Goal: Task Accomplishment & Management: Complete application form

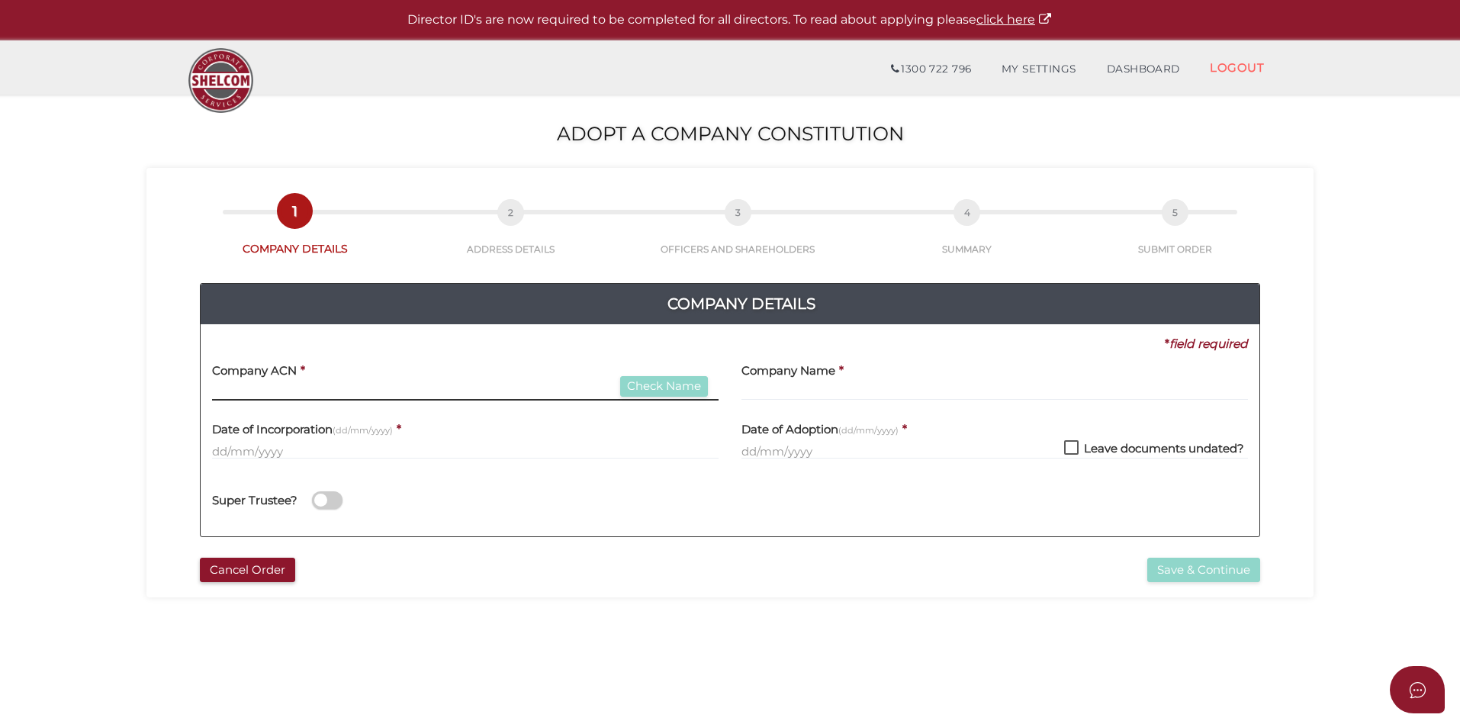
click at [270, 396] on input "text" at bounding box center [465, 392] width 507 height 17
type input "626872320"
click at [642, 375] on div "Company ACN * 626872320 Check Name" at bounding box center [465, 376] width 507 height 48
click at [651, 381] on button "Check Name" at bounding box center [664, 386] width 88 height 21
type input "GTB STEEL ENGINEERING PTY LTD"
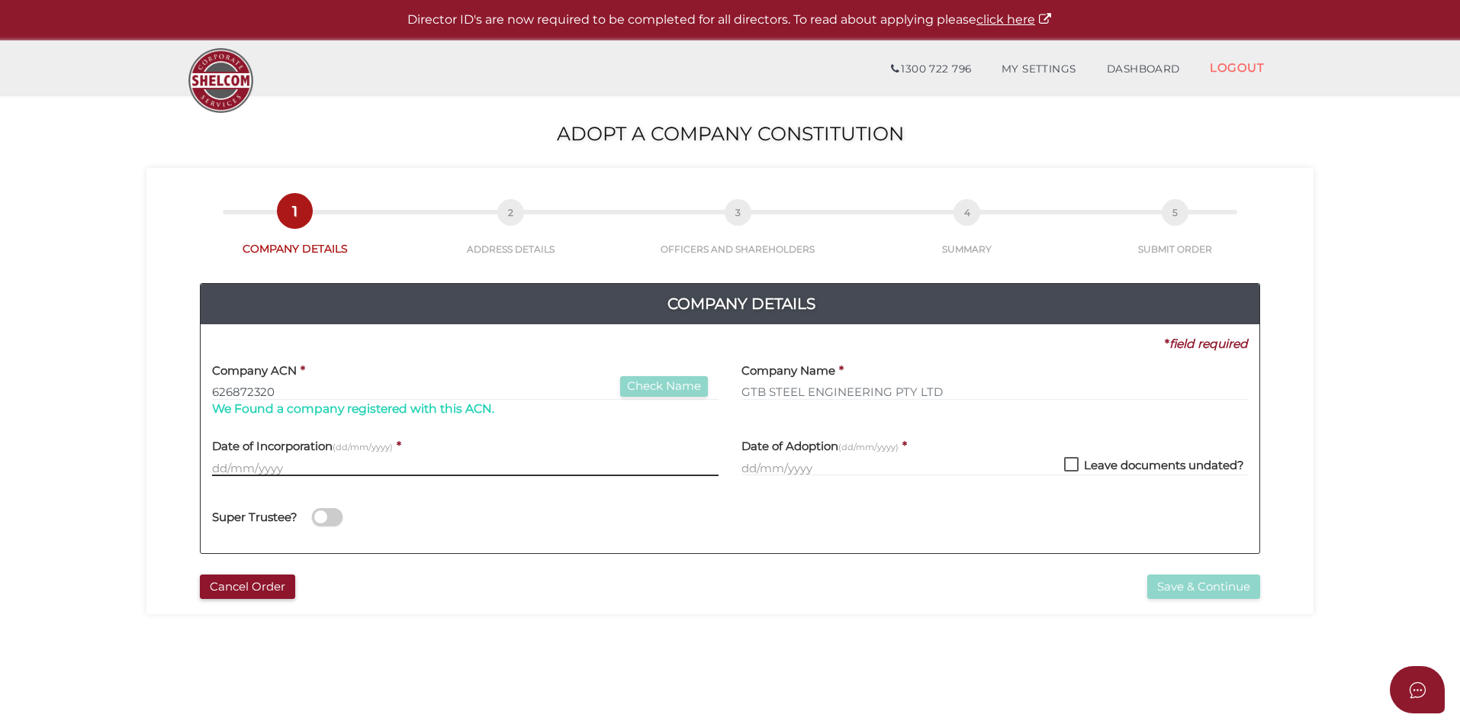
click at [307, 472] on input "text" at bounding box center [465, 467] width 507 height 17
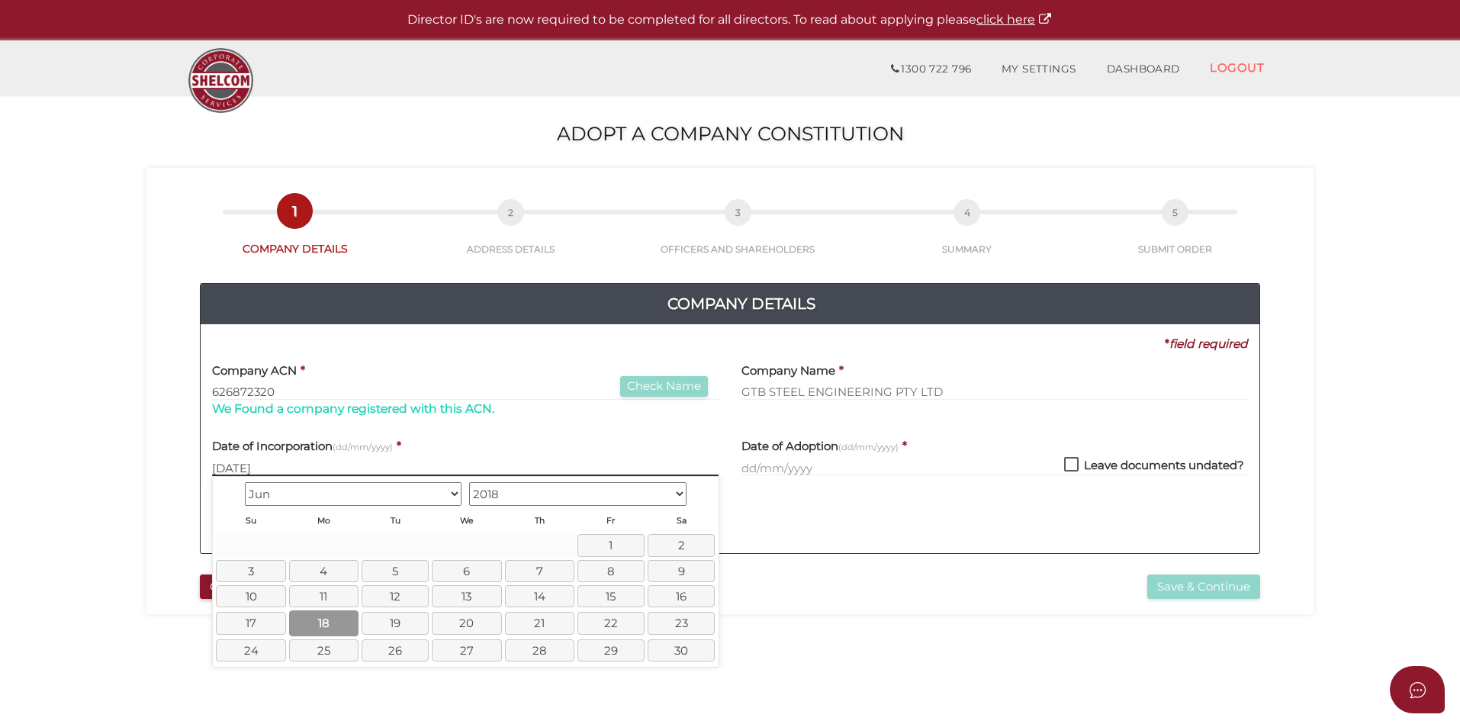
type input "[DATE]"
click at [311, 629] on link "18" at bounding box center [323, 622] width 69 height 25
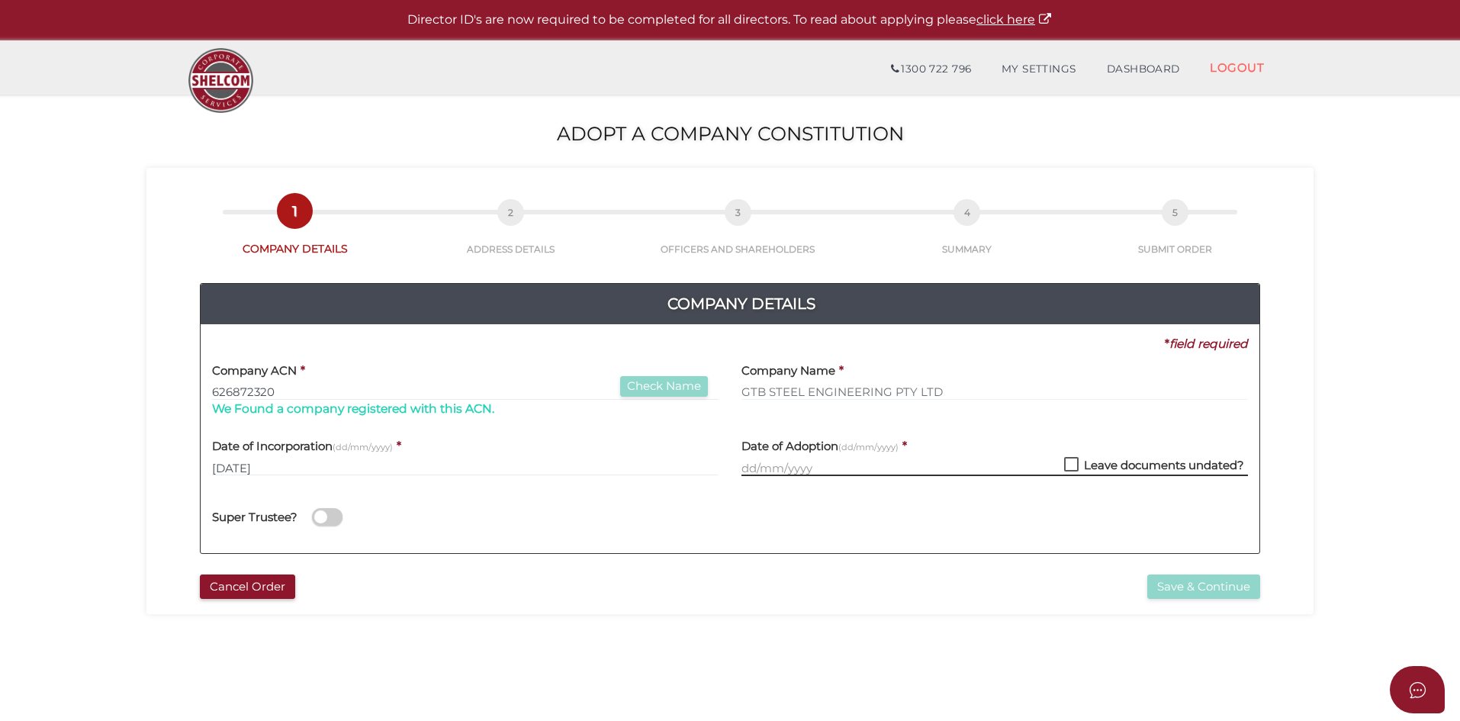
click at [771, 465] on input "text" at bounding box center [995, 467] width 507 height 17
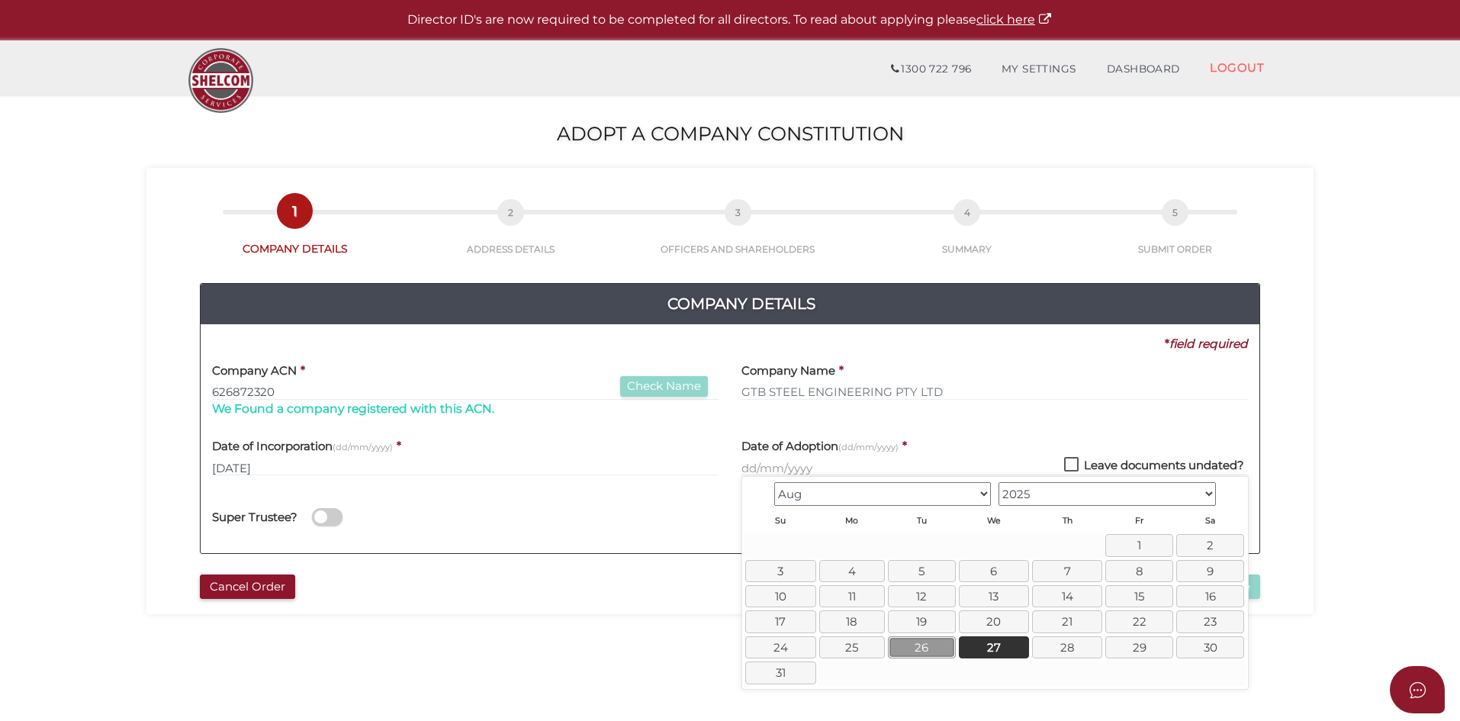
click at [922, 650] on link "26" at bounding box center [922, 647] width 68 height 22
type input "26/08/2025"
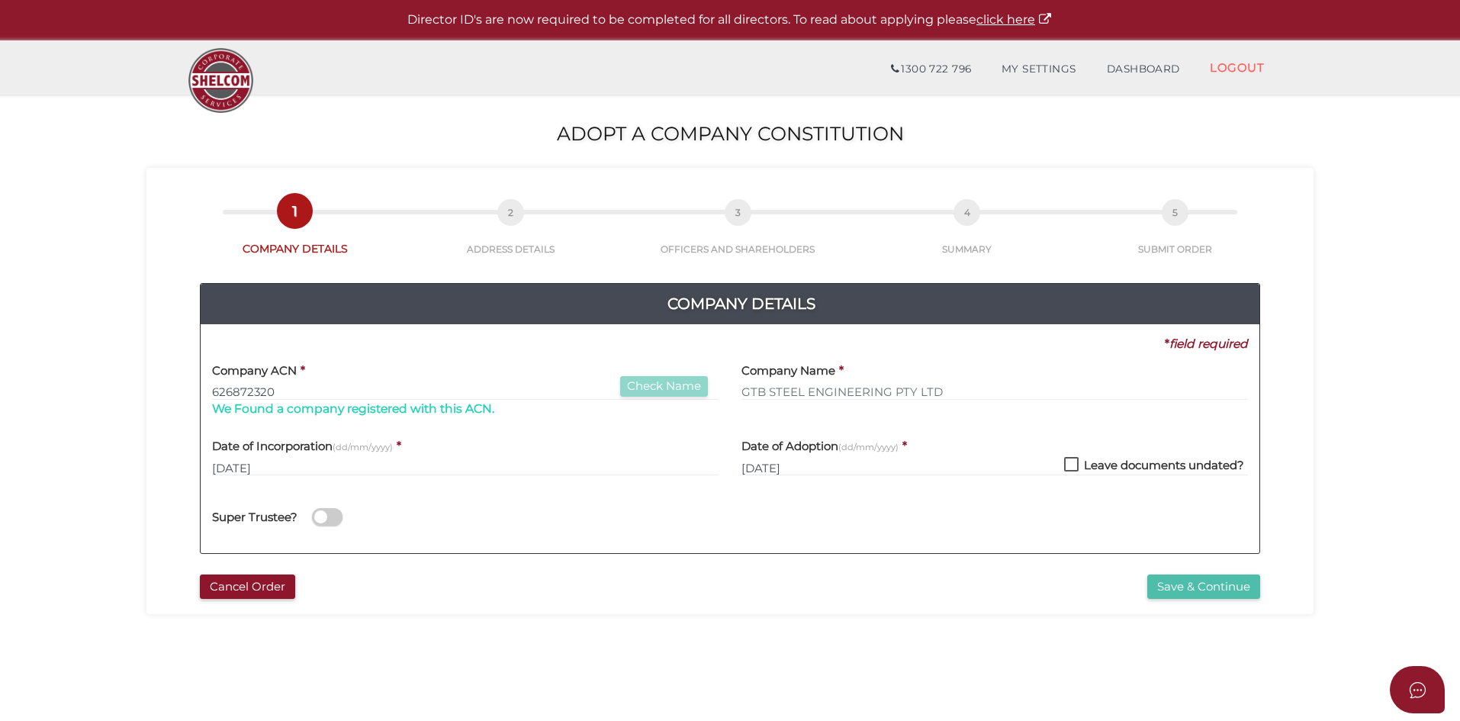
click at [1221, 593] on button "Save & Continue" at bounding box center [1204, 587] width 113 height 25
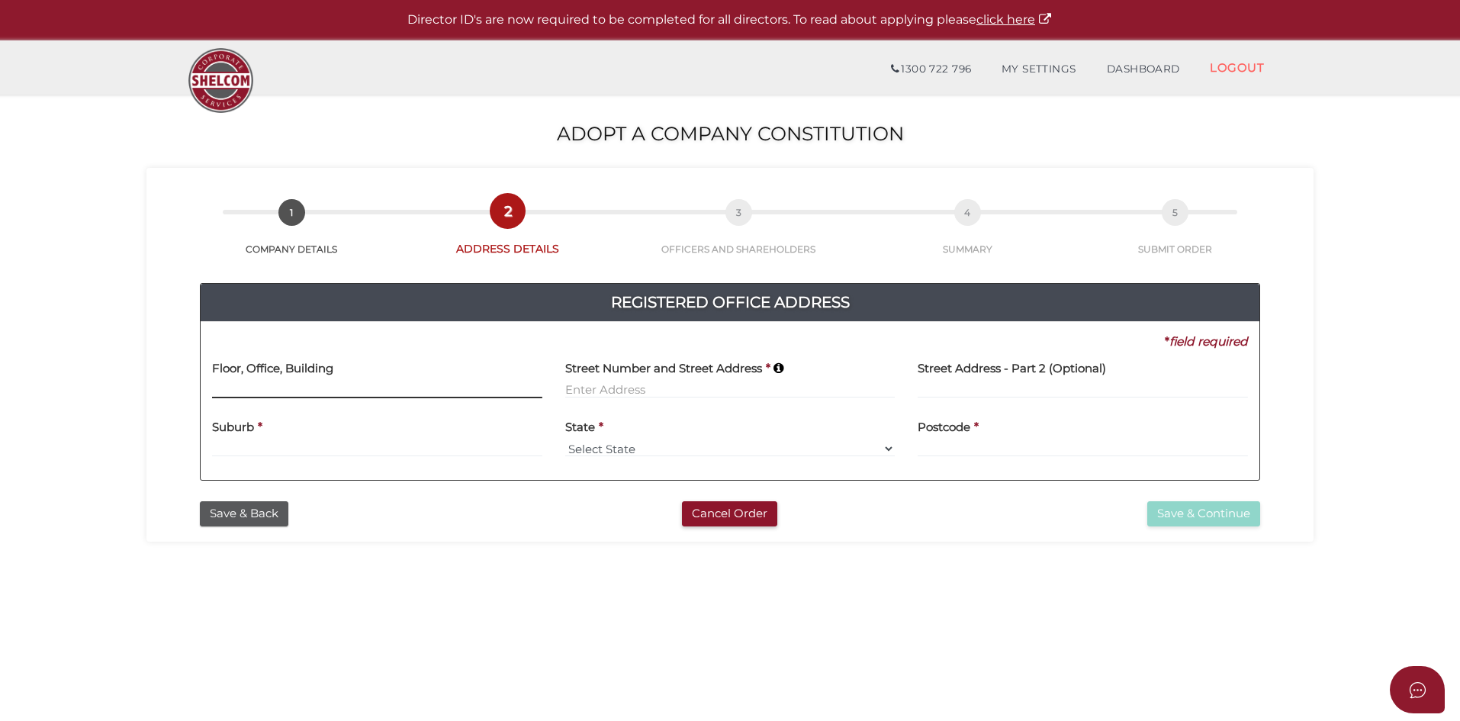
click at [375, 393] on input at bounding box center [377, 389] width 330 height 17
click at [671, 394] on input at bounding box center [730, 389] width 330 height 17
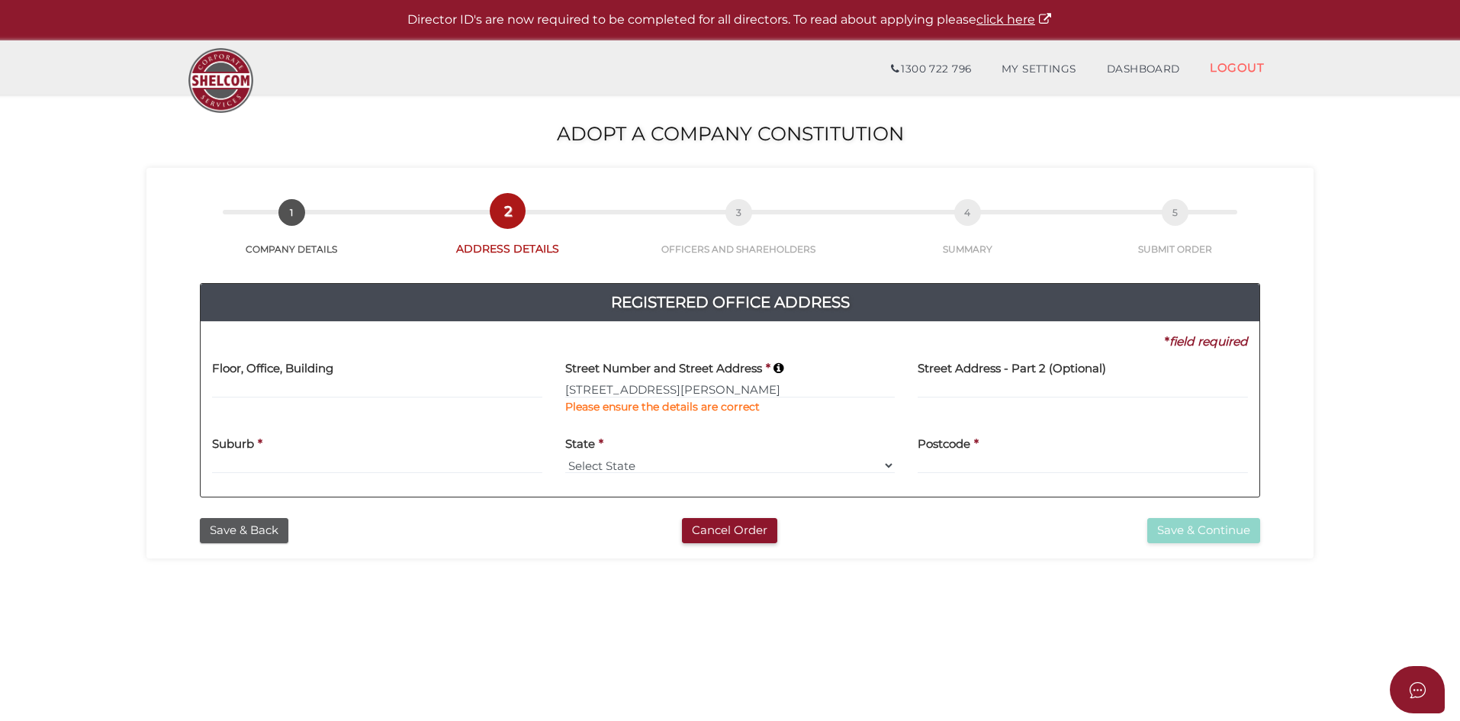
type input "22 Evolve Esplanade"
type input "Wollert"
select select "VIC"
type input "3750"
click at [415, 388] on input at bounding box center [377, 389] width 330 height 17
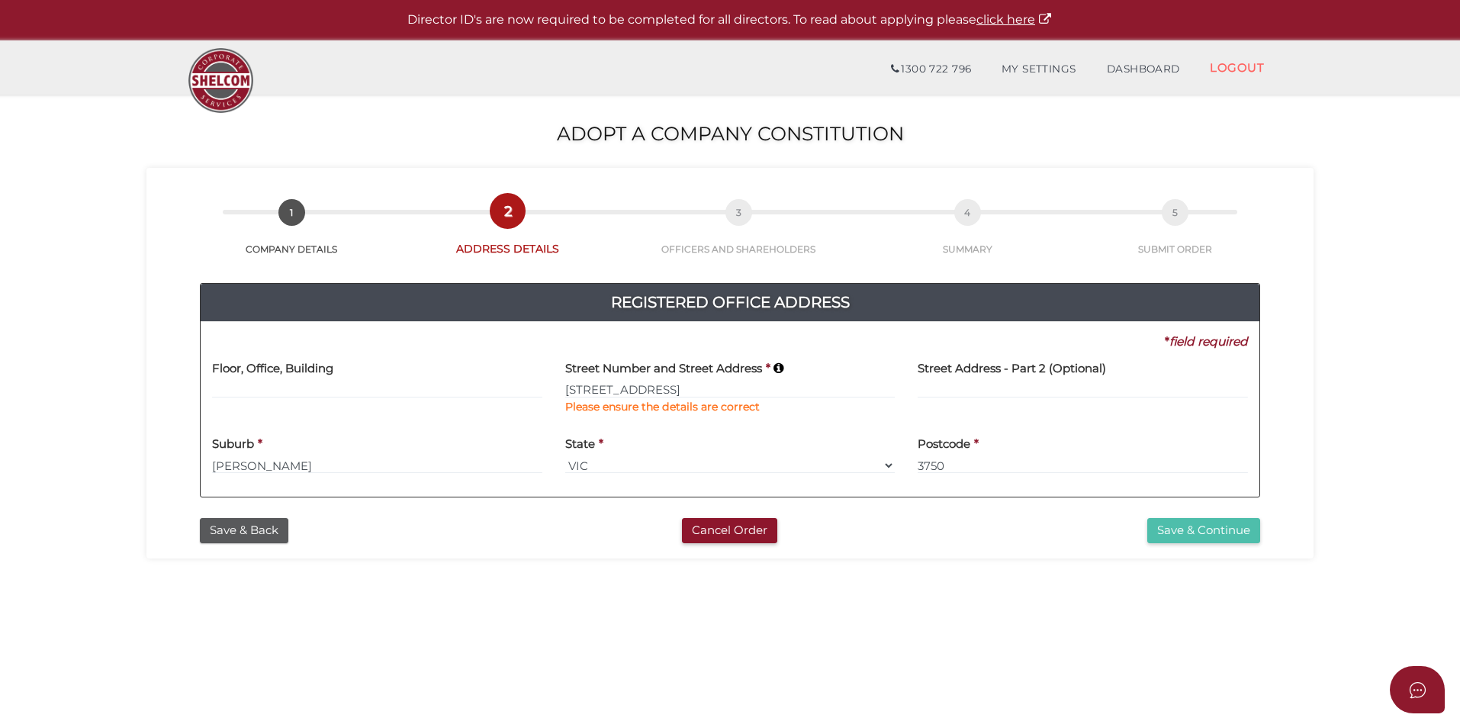
click at [1186, 536] on button "Save & Continue" at bounding box center [1204, 530] width 113 height 25
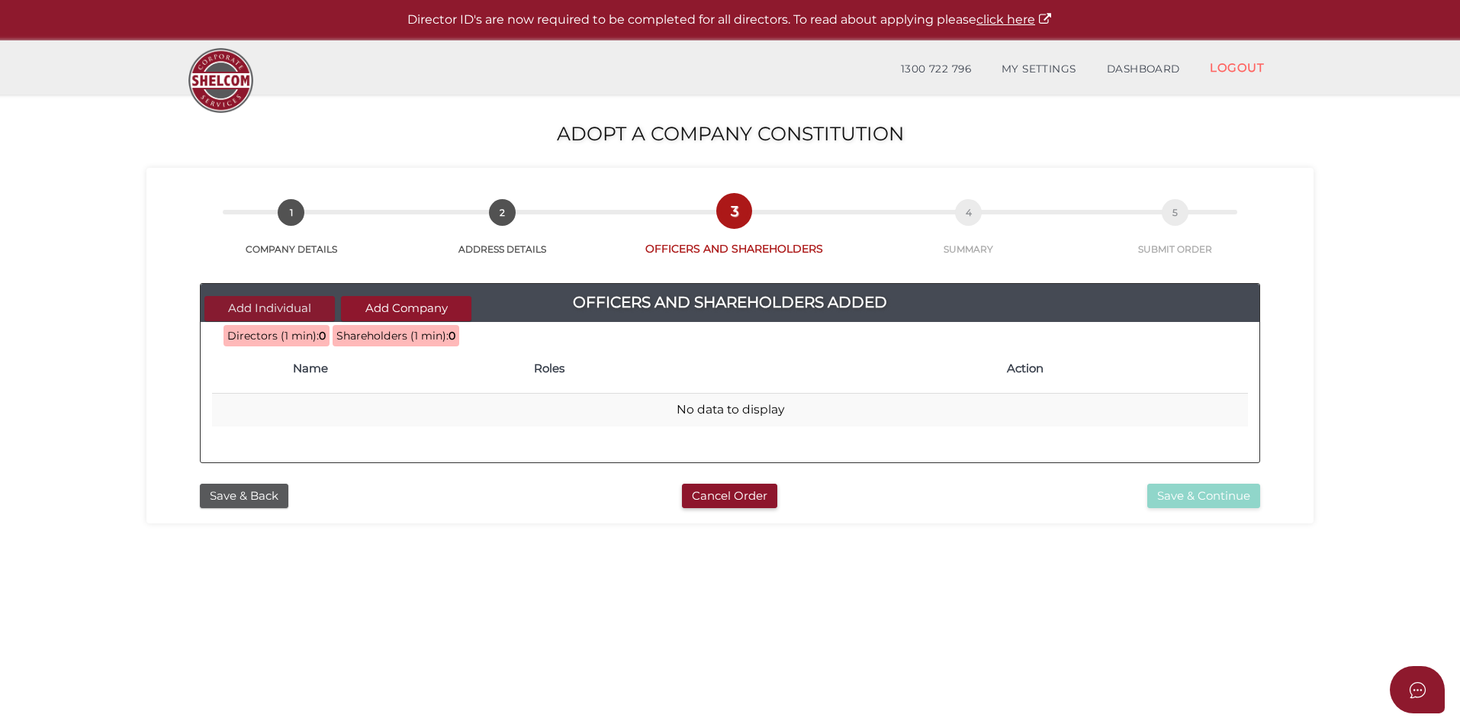
click at [266, 313] on button "Add Individual" at bounding box center [269, 308] width 130 height 25
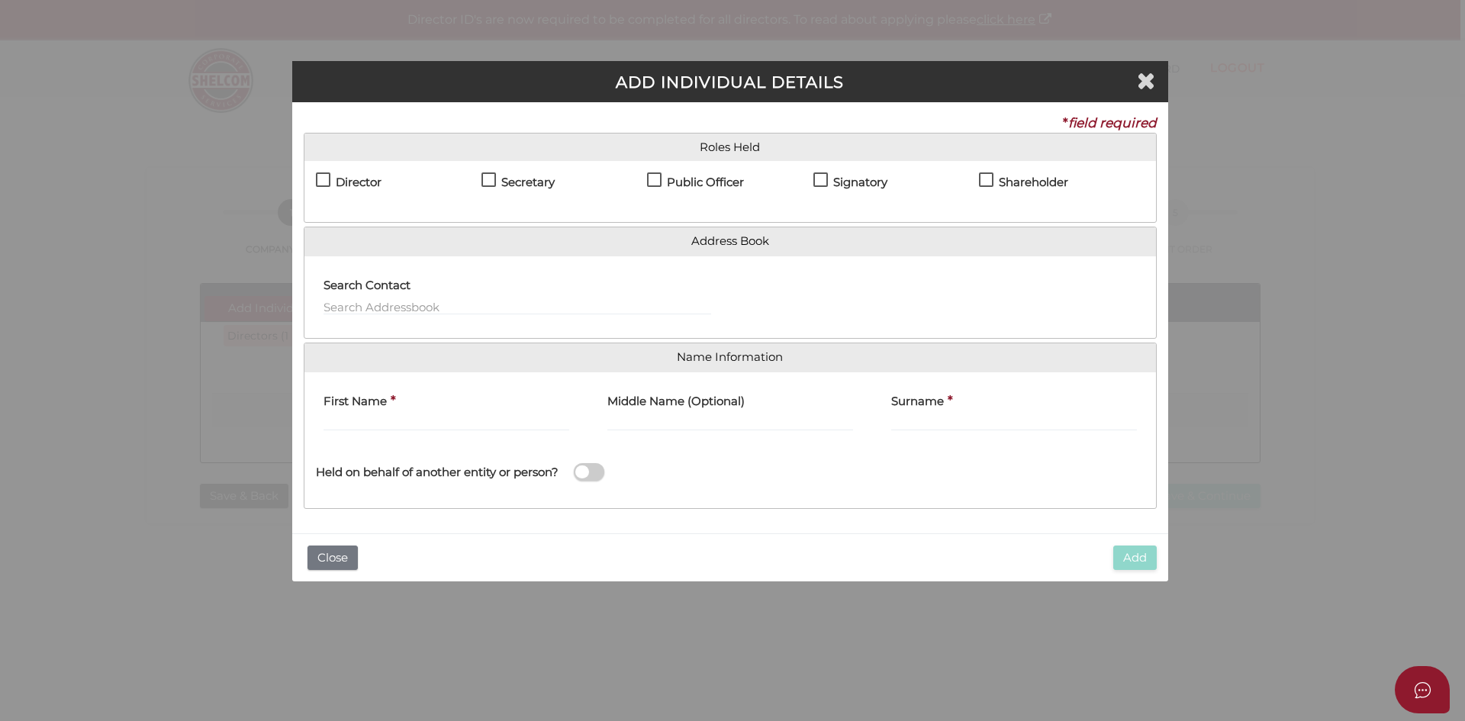
click at [327, 176] on label "Director" at bounding box center [349, 185] width 66 height 19
checkbox input "true"
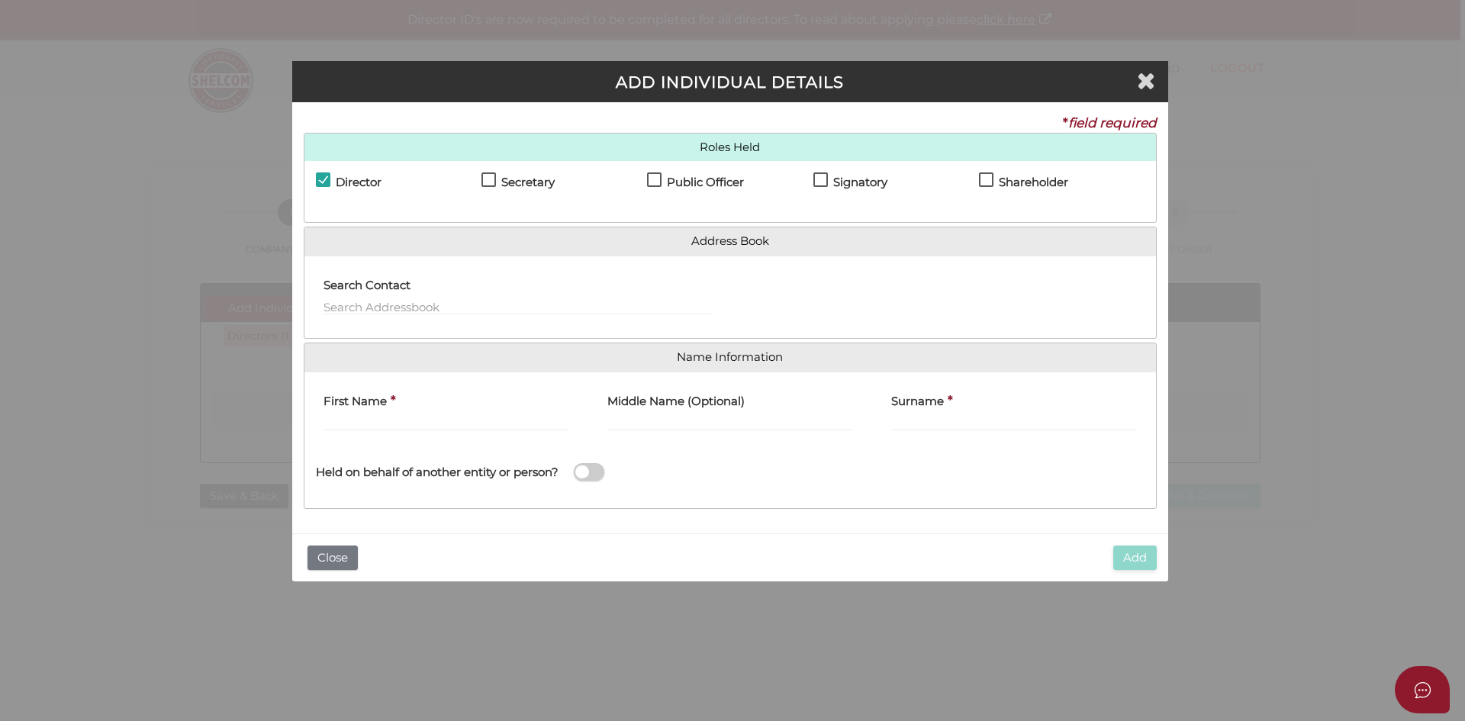
click at [492, 184] on label "Secretary" at bounding box center [517, 185] width 73 height 19
checkbox input "true"
click at [987, 179] on label "Shareholder" at bounding box center [1023, 185] width 89 height 19
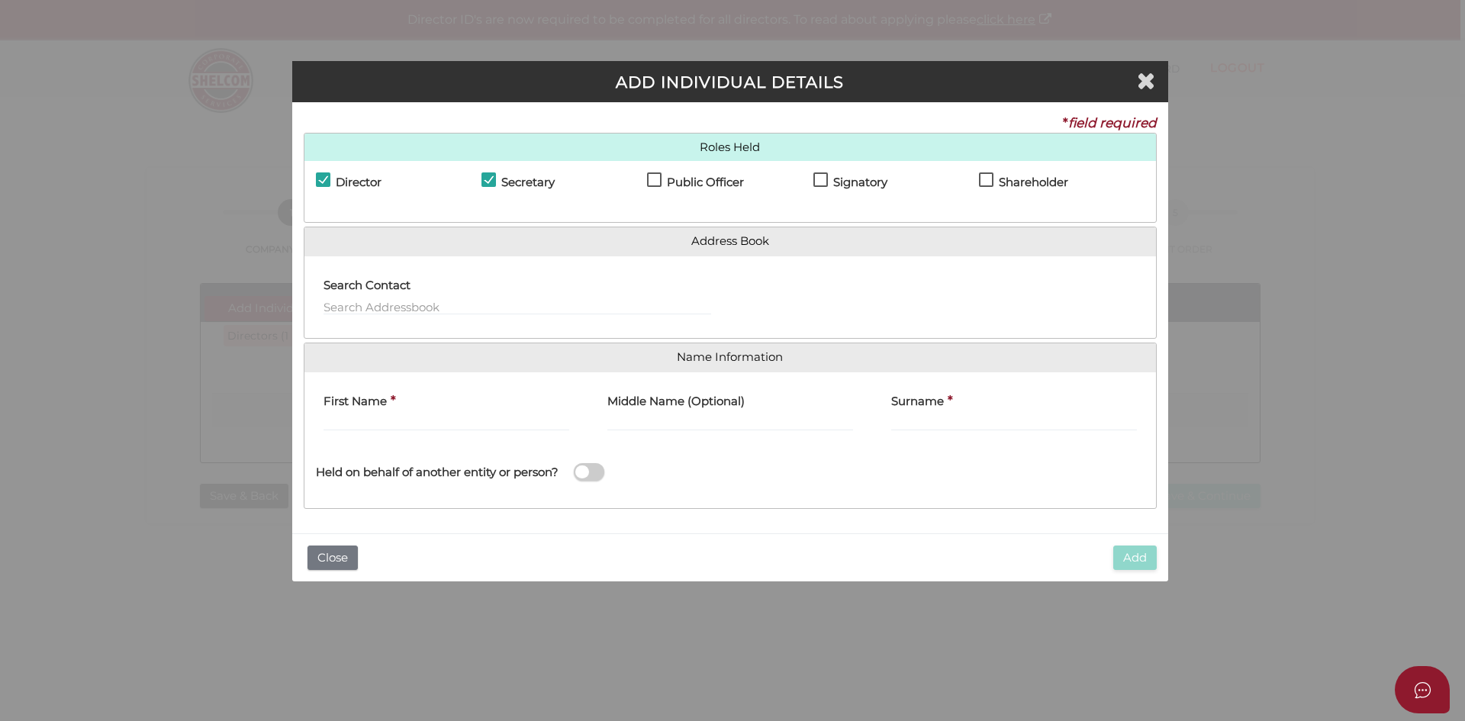
checkbox input "true"
click at [486, 410] on div "First Name *" at bounding box center [446, 408] width 246 height 48
click at [465, 438] on div "First Name *" at bounding box center [446, 414] width 284 height 60
click at [452, 429] on input "First Name" at bounding box center [446, 422] width 246 height 17
type input "BALRAJ"
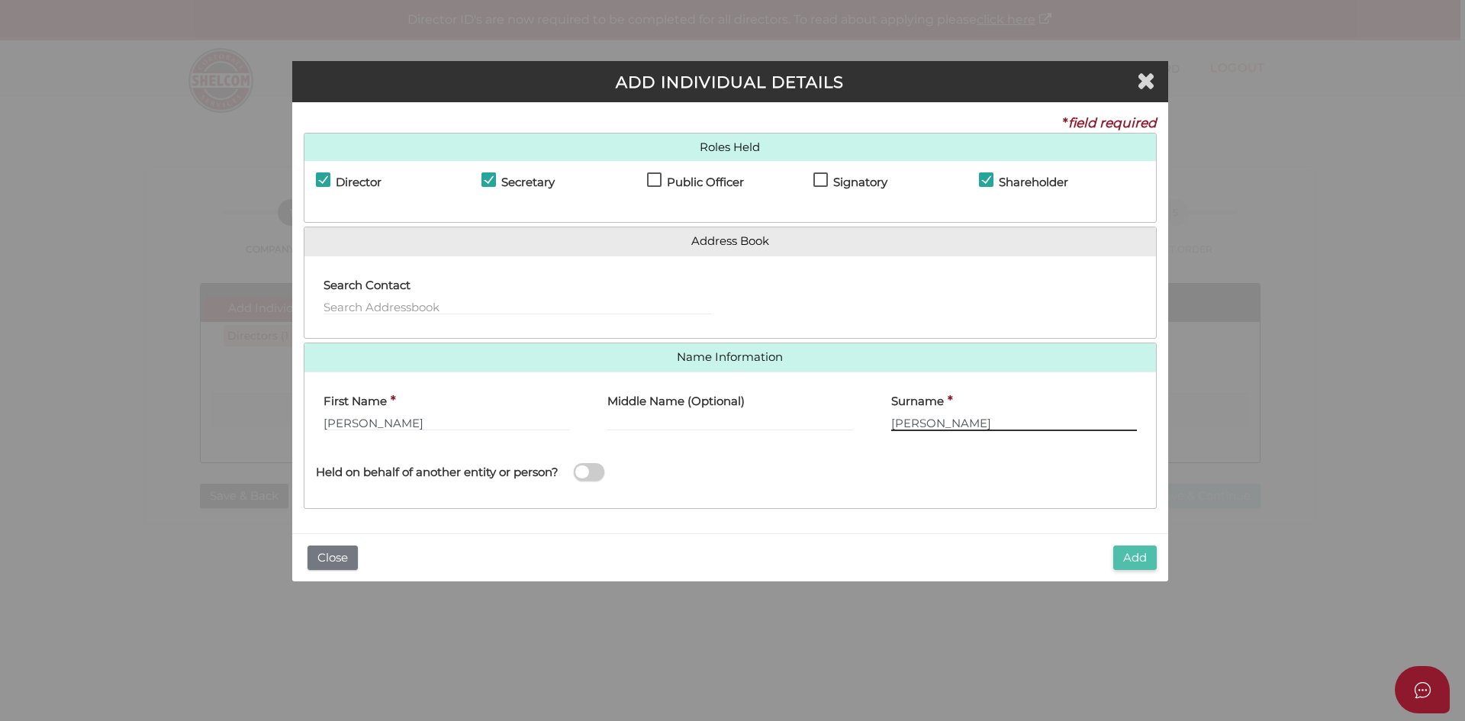
type input "SINGH"
click at [1144, 565] on button "Add" at bounding box center [1134, 558] width 43 height 25
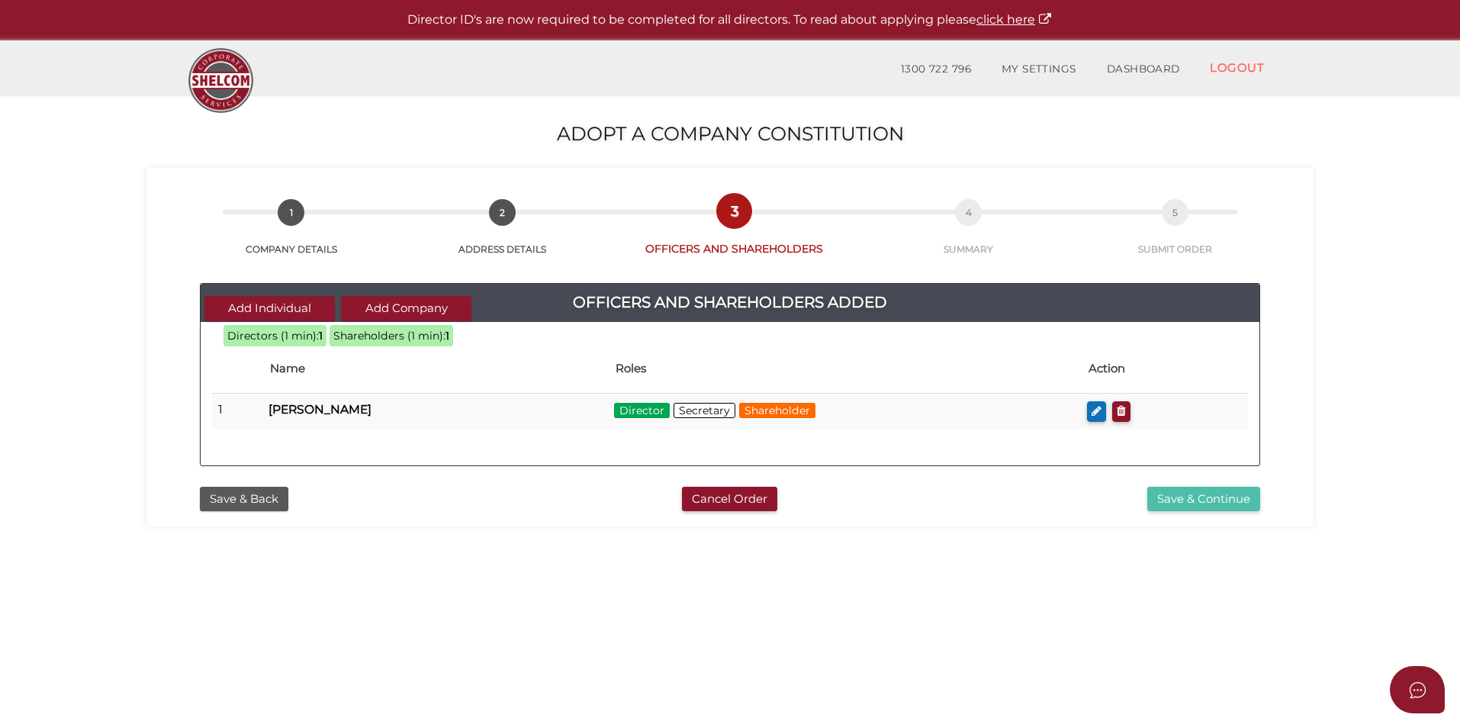
click at [1183, 497] on button "Save & Continue" at bounding box center [1204, 499] width 113 height 25
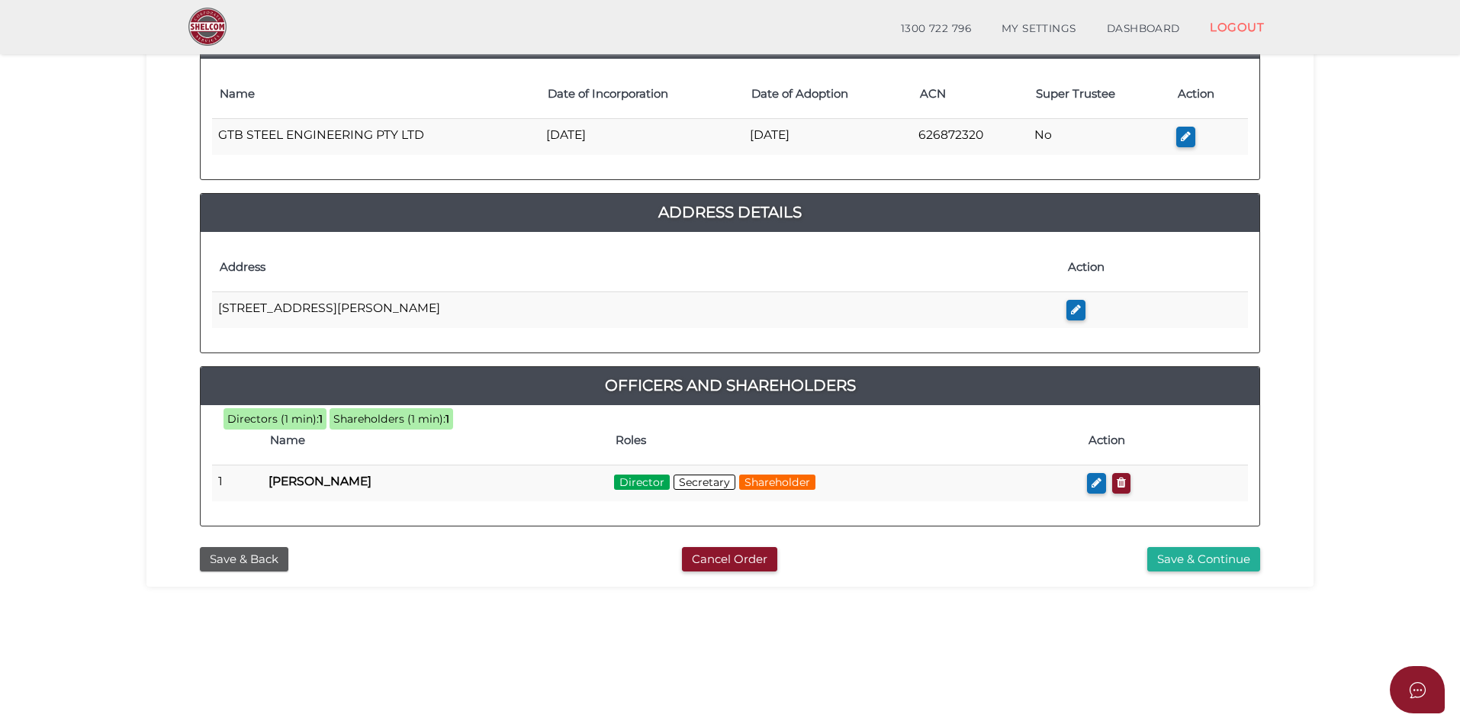
scroll to position [229, 0]
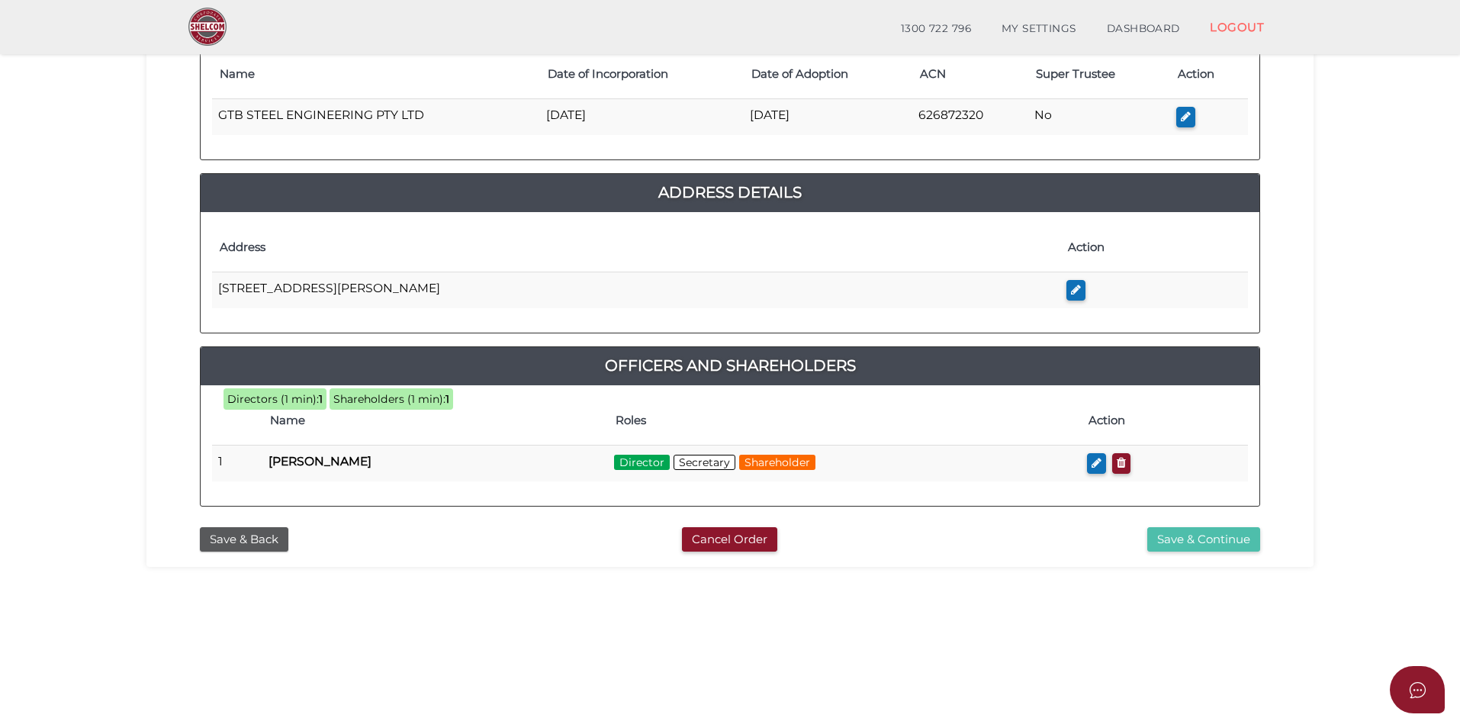
click at [1176, 530] on button "Save & Continue" at bounding box center [1204, 539] width 113 height 25
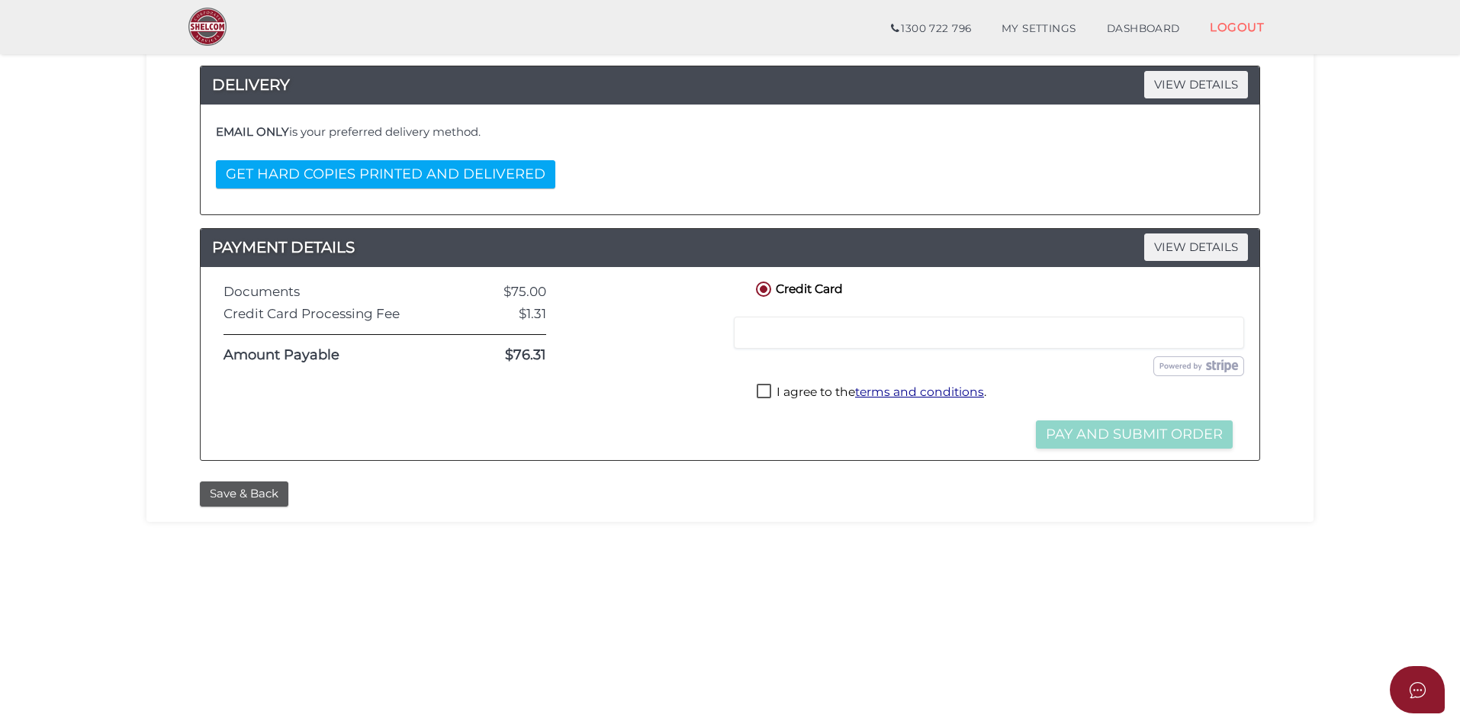
scroll to position [327, 0]
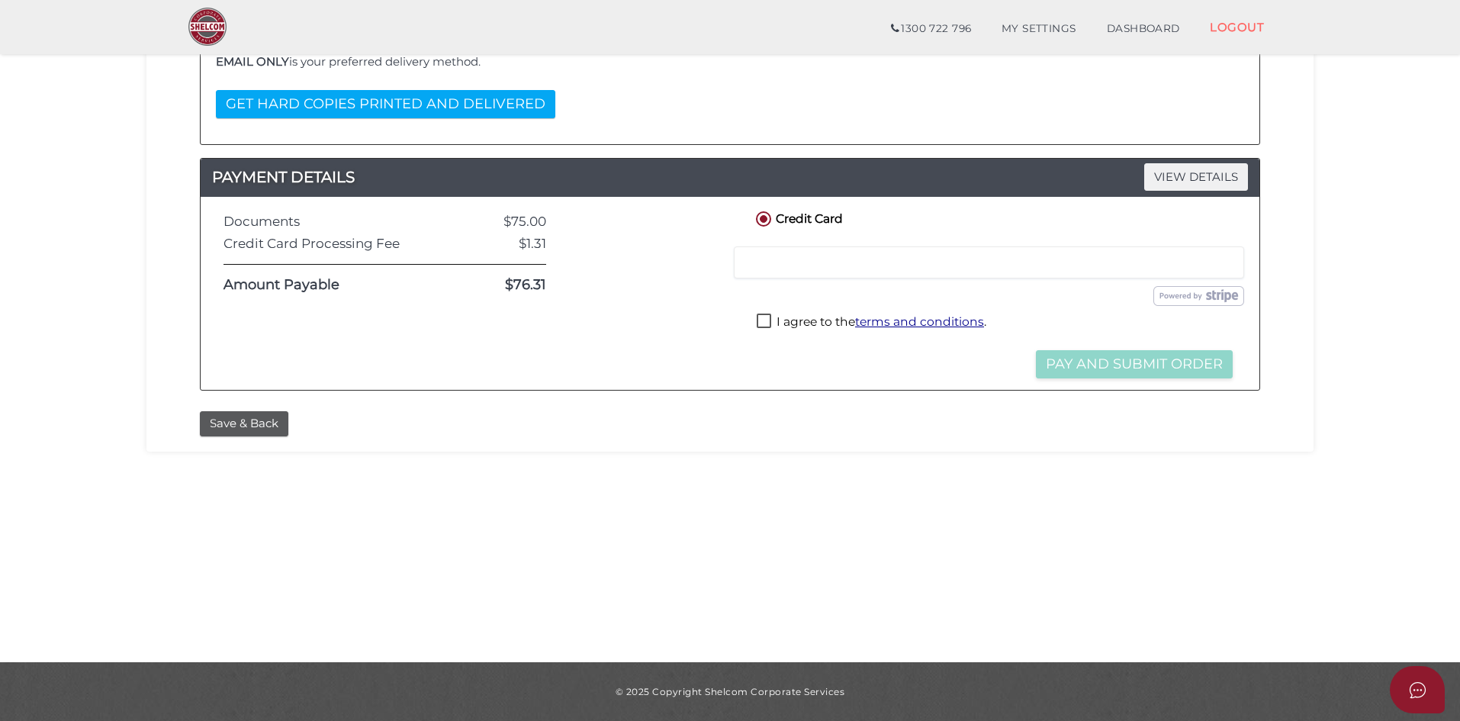
click at [762, 325] on label "I agree to the terms and conditions ." at bounding box center [872, 323] width 230 height 19
checkbox input "true"
click at [793, 270] on div at bounding box center [989, 262] width 510 height 32
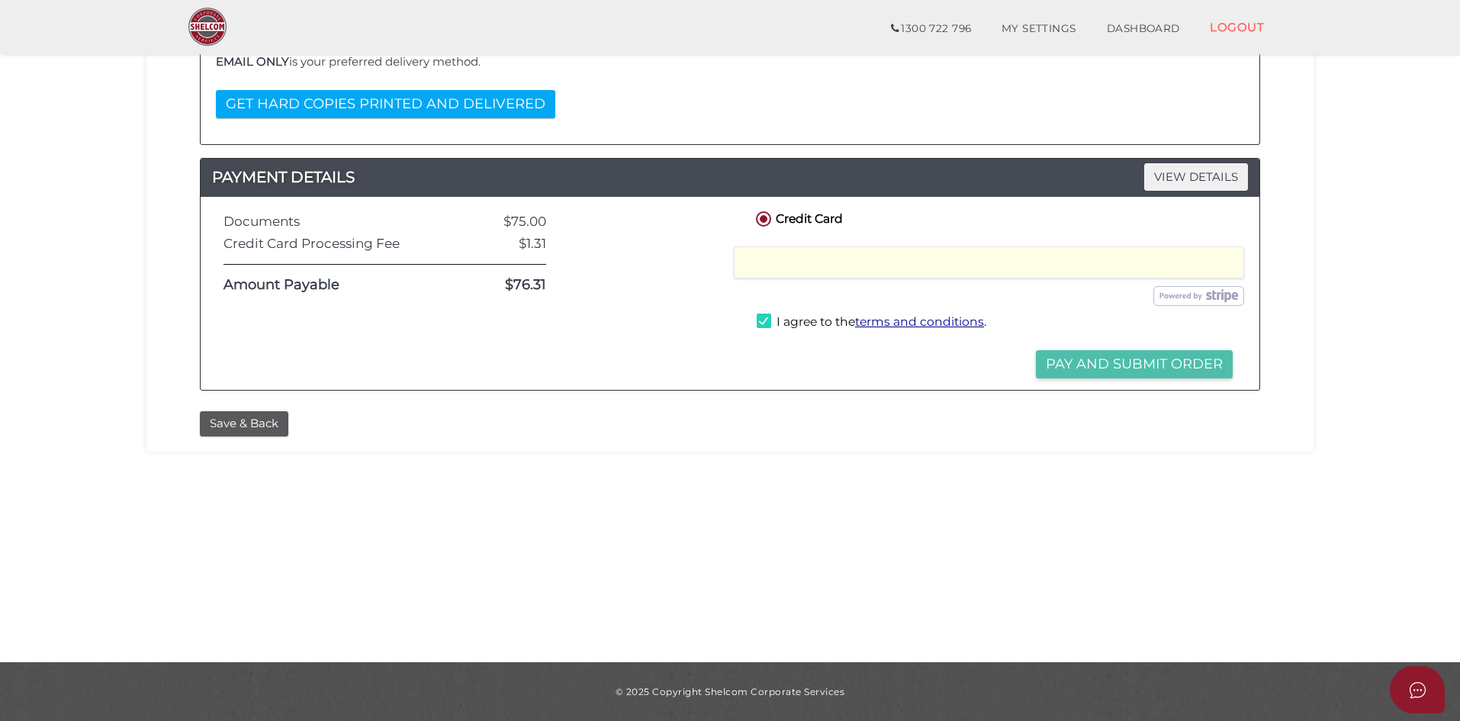
click at [1099, 370] on button "Pay and Submit Order" at bounding box center [1134, 364] width 197 height 28
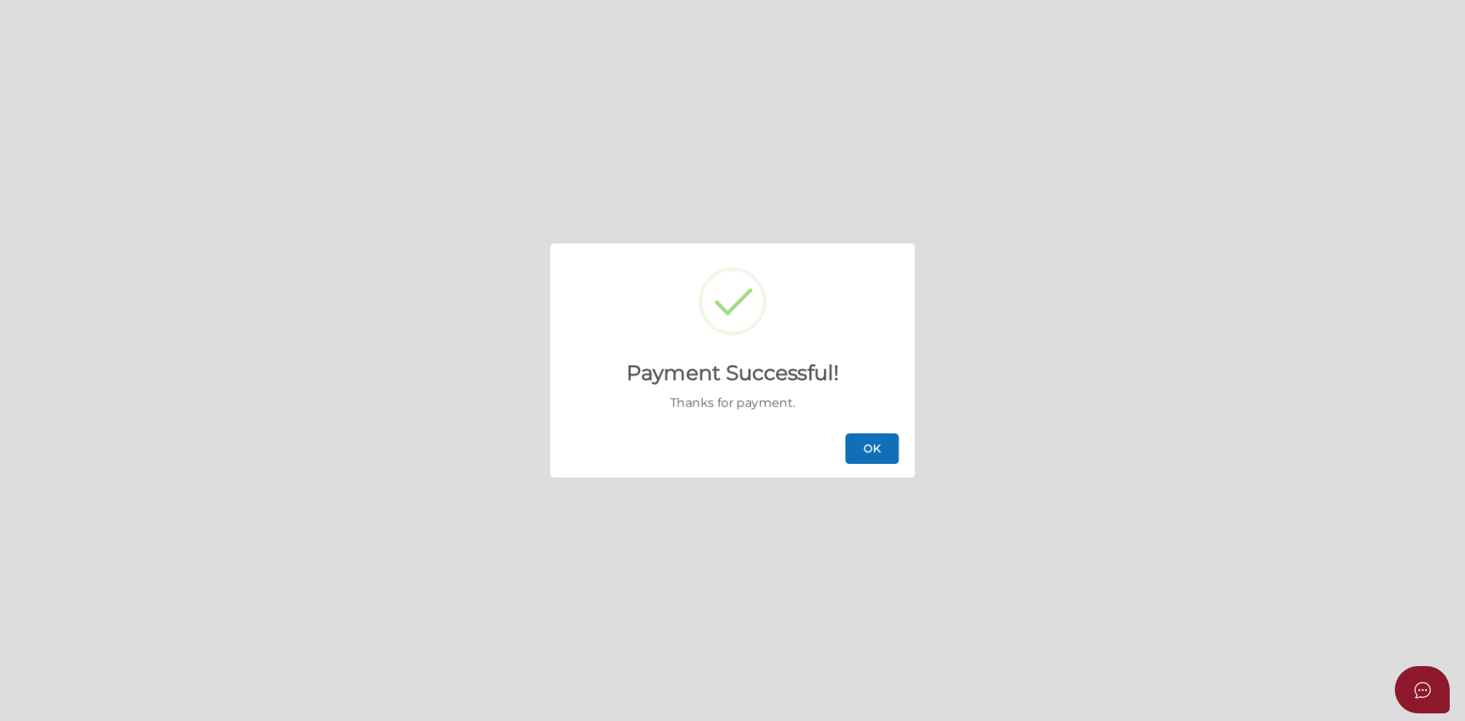
click at [886, 448] on button "OK" at bounding box center [871, 448] width 53 height 31
